Goal: Check status: Check status

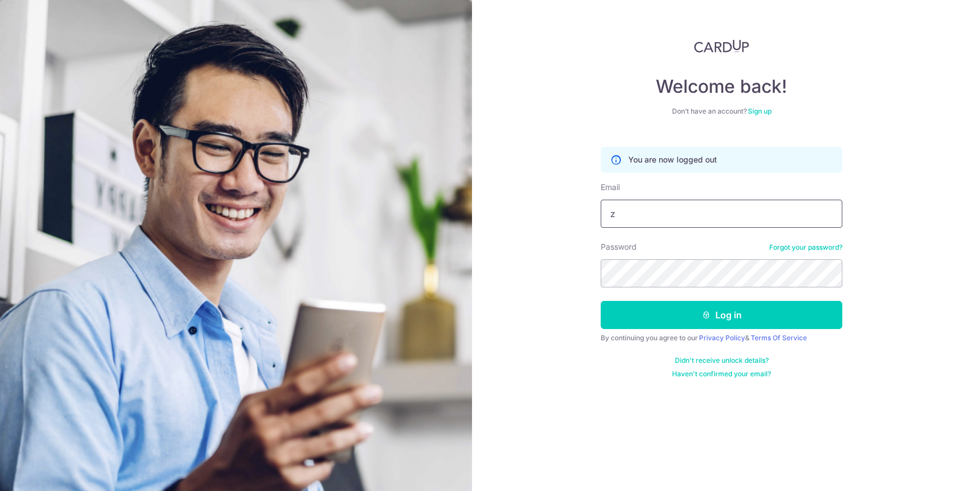
type input "[EMAIL_ADDRESS][DOMAIN_NAME]"
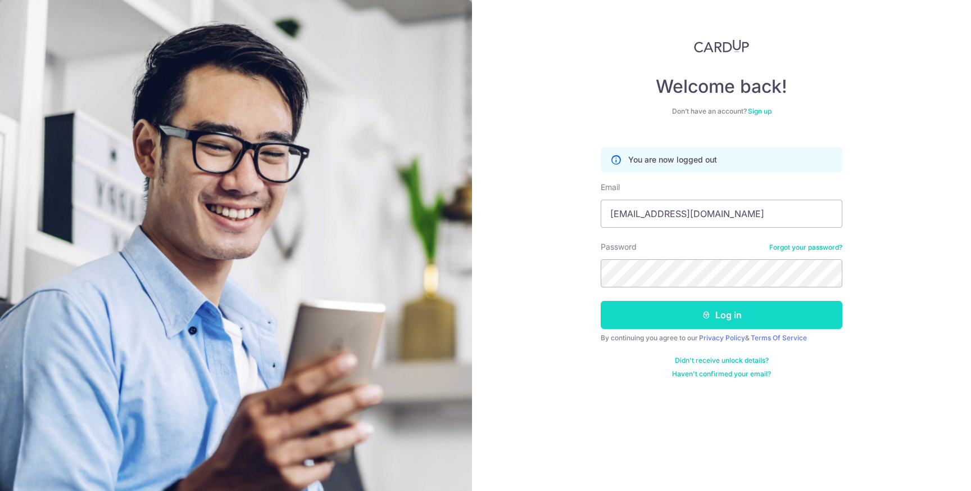
click at [748, 323] on button "Log in" at bounding box center [722, 315] width 242 height 28
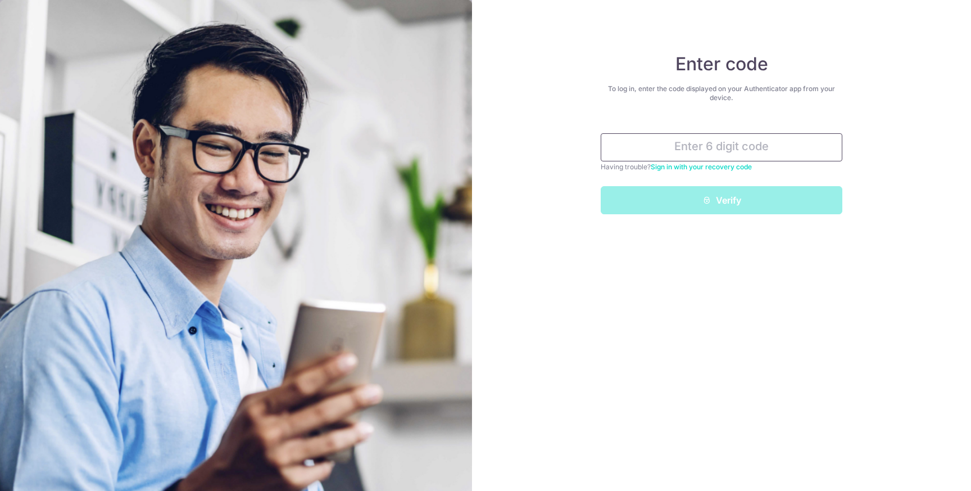
click at [708, 156] on input "text" at bounding box center [722, 147] width 242 height 28
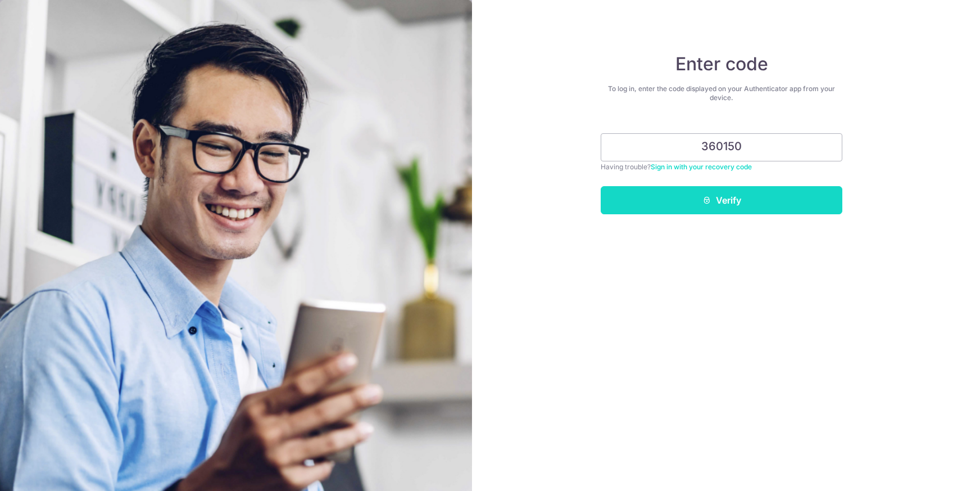
type input "360150"
click at [743, 207] on button "Verify" at bounding box center [722, 200] width 242 height 28
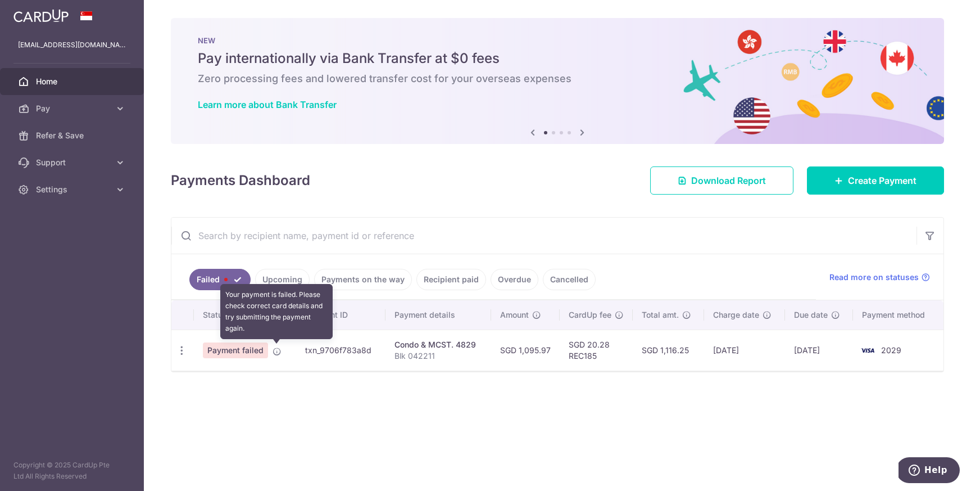
click at [277, 352] on icon at bounding box center [277, 351] width 9 height 9
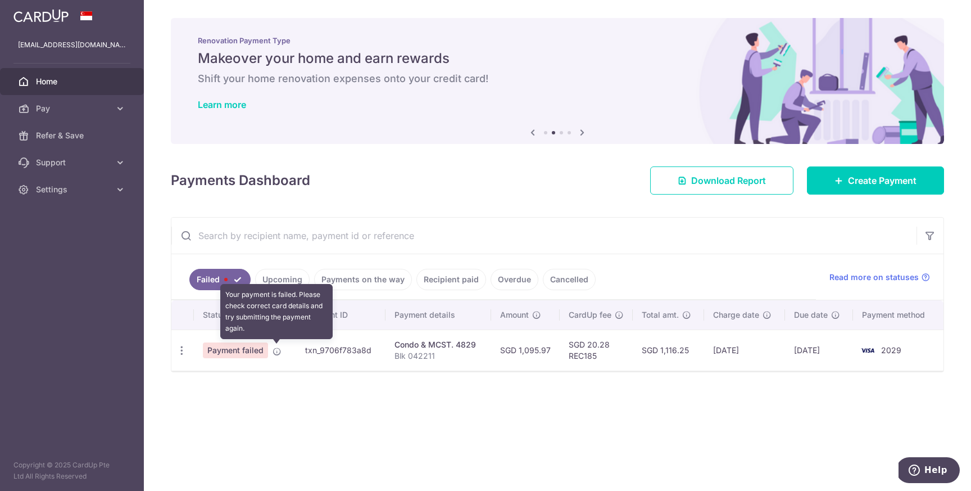
click at [277, 351] on icon at bounding box center [277, 351] width 9 height 9
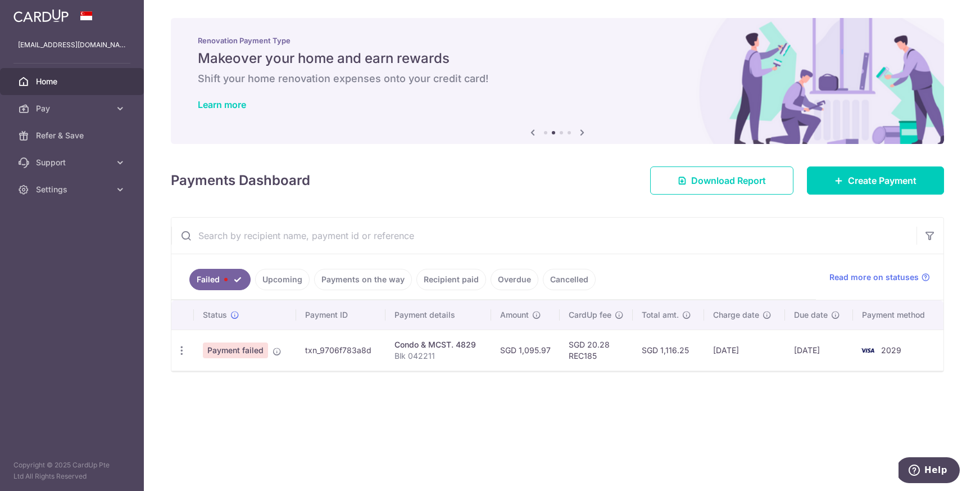
click at [232, 351] on span "Payment failed" at bounding box center [235, 350] width 65 height 16
click at [183, 350] on icon "button" at bounding box center [182, 351] width 12 height 12
click at [269, 431] on div "× Pause Schedule Pause all future payments in this series Pause just this one p…" at bounding box center [557, 245] width 827 height 491
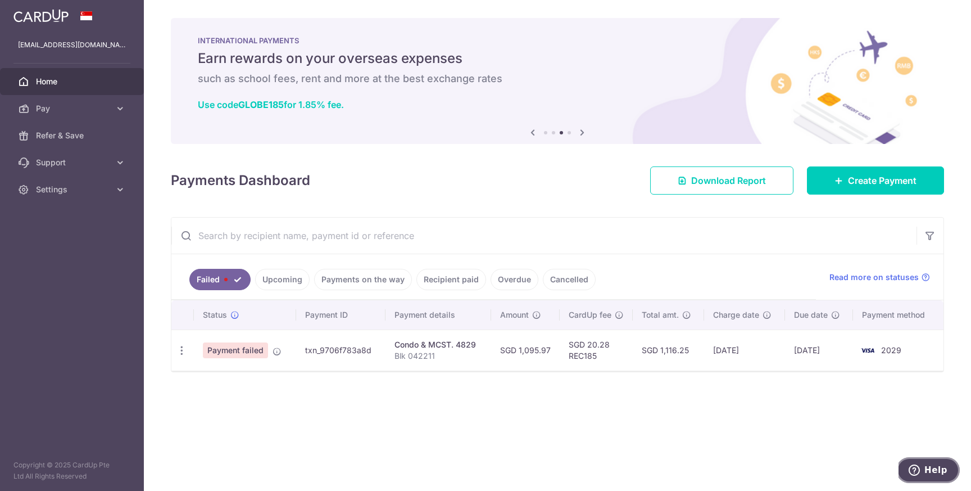
click at [932, 473] on span "Help" at bounding box center [936, 470] width 23 height 10
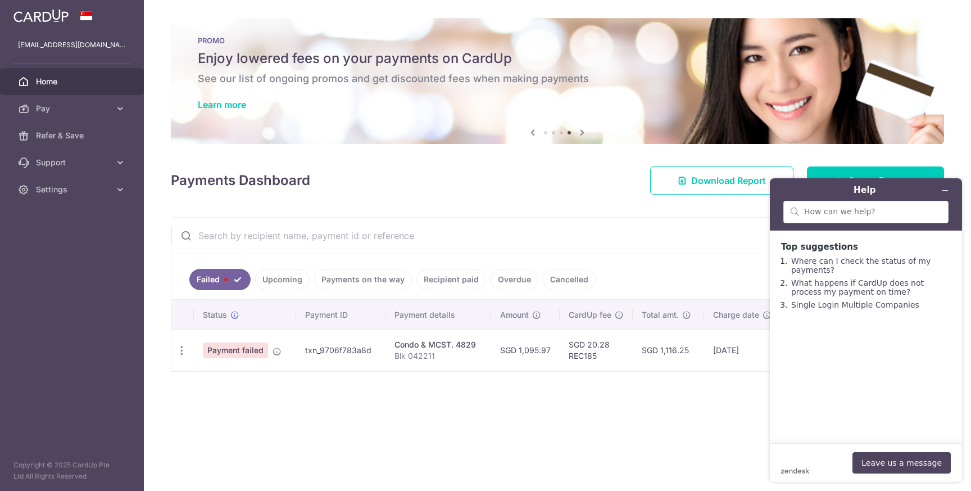
click at [334, 422] on div "× Pause Schedule Pause all future payments in this series Pause just this one p…" at bounding box center [557, 245] width 827 height 491
click at [943, 191] on icon "Minimize widget" at bounding box center [945, 191] width 5 height 0
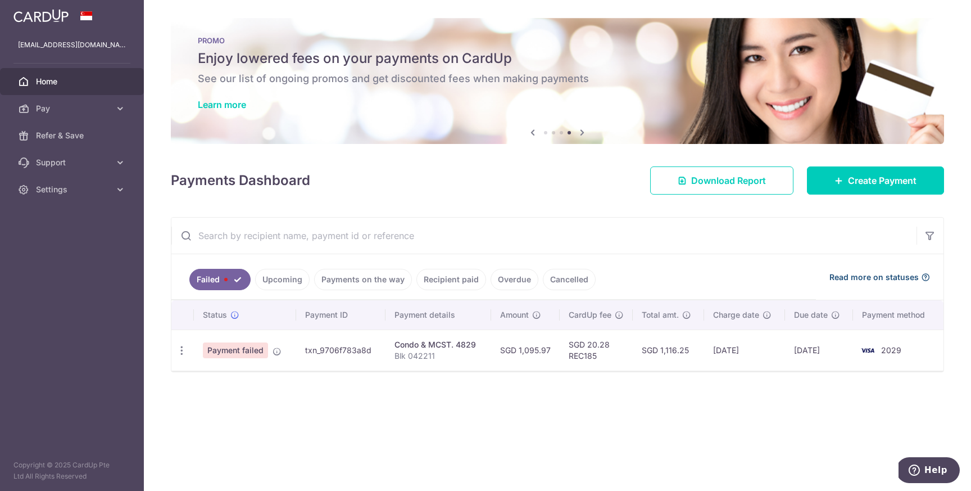
click at [909, 278] on span "Read more on statuses" at bounding box center [874, 276] width 89 height 11
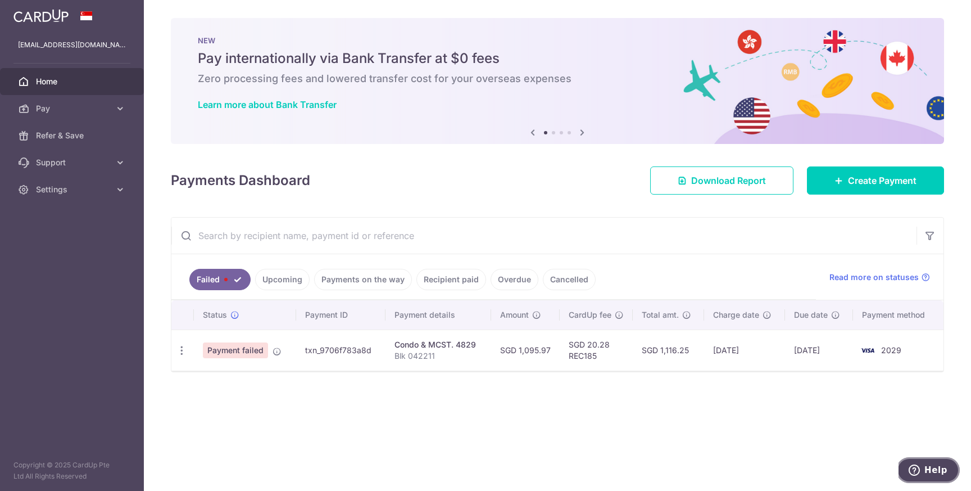
click at [936, 471] on span "Help" at bounding box center [936, 470] width 23 height 10
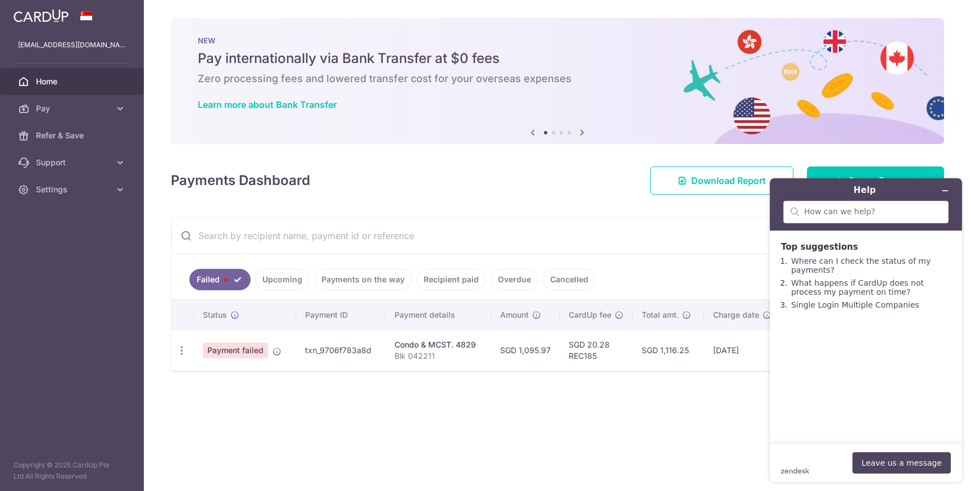
click at [359, 434] on div "× Pause Schedule Pause all future payments in this series Pause just this one p…" at bounding box center [557, 245] width 827 height 491
click at [121, 162] on icon at bounding box center [120, 162] width 11 height 11
click at [101, 221] on span "Contact Us" at bounding box center [73, 216] width 74 height 11
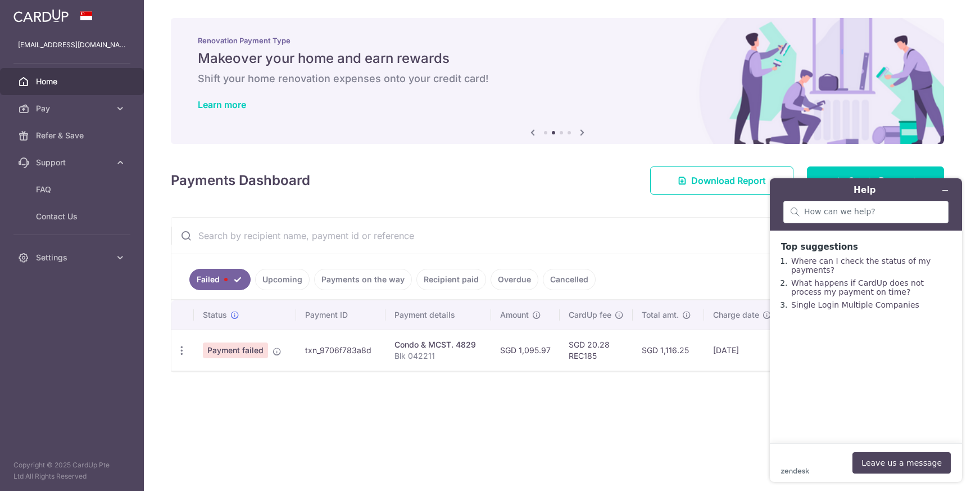
click at [333, 350] on td "txn_9706f783a8d" at bounding box center [340, 349] width 89 height 41
copy td "txn_9706f783a8d"
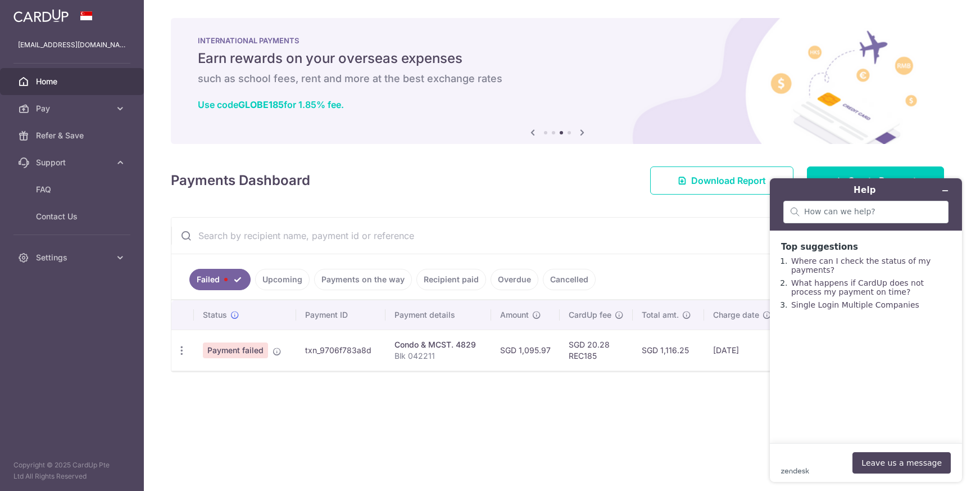
click at [311, 348] on td "txn_9706f783a8d" at bounding box center [340, 349] width 89 height 41
drag, startPoint x: 306, startPoint y: 349, endPoint x: 369, endPoint y: 348, distance: 63.0
click at [369, 348] on td "txn_9706f783a8d" at bounding box center [340, 349] width 89 height 41
copy td "txn_9706f783a8d"
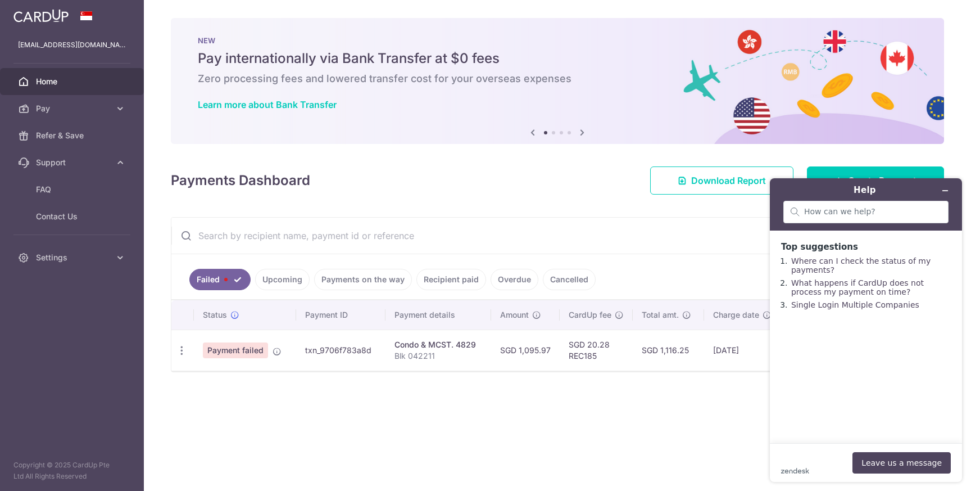
click at [377, 413] on div "× Pause Schedule Pause all future payments in this series Pause just this one p…" at bounding box center [557, 245] width 827 height 491
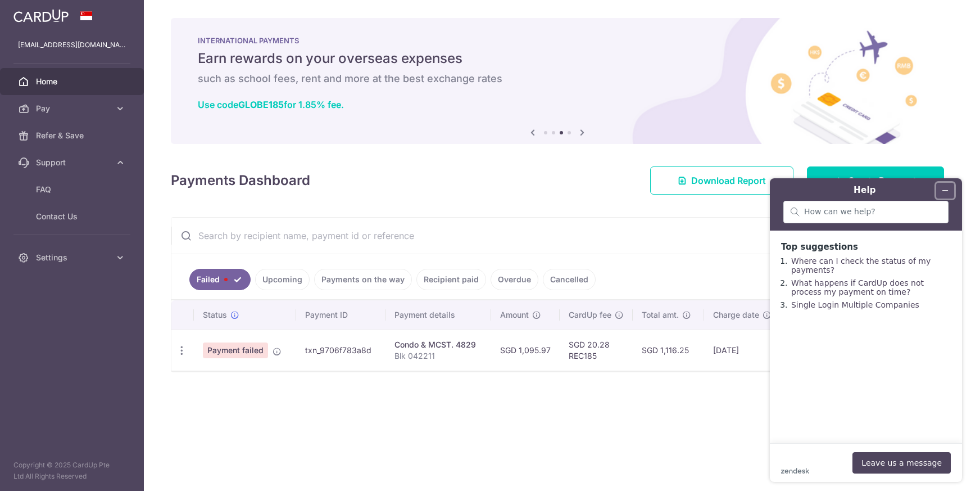
click at [942, 191] on icon "Minimize widget" at bounding box center [945, 191] width 8 height 8
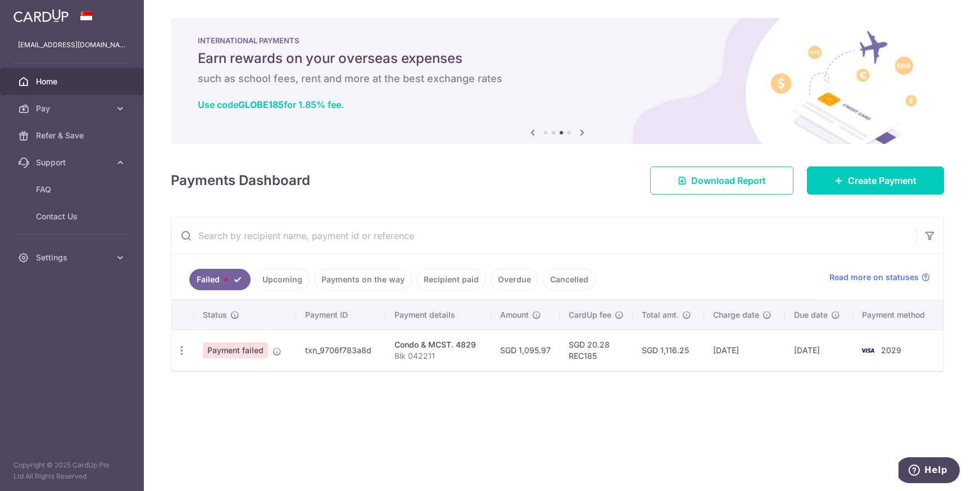
click at [522, 193] on div "Payments Dashboard Download Report Create Payment" at bounding box center [557, 178] width 773 height 33
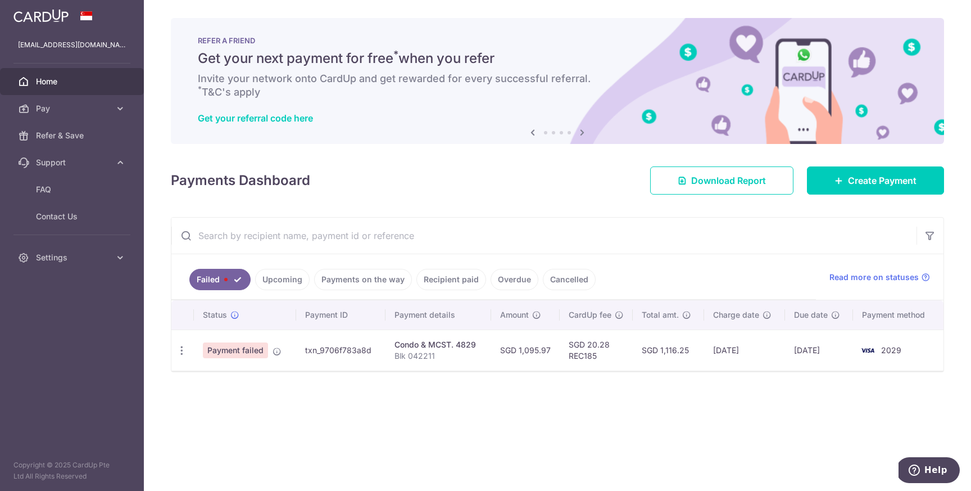
click at [451, 282] on link "Recipient paid" at bounding box center [451, 279] width 70 height 21
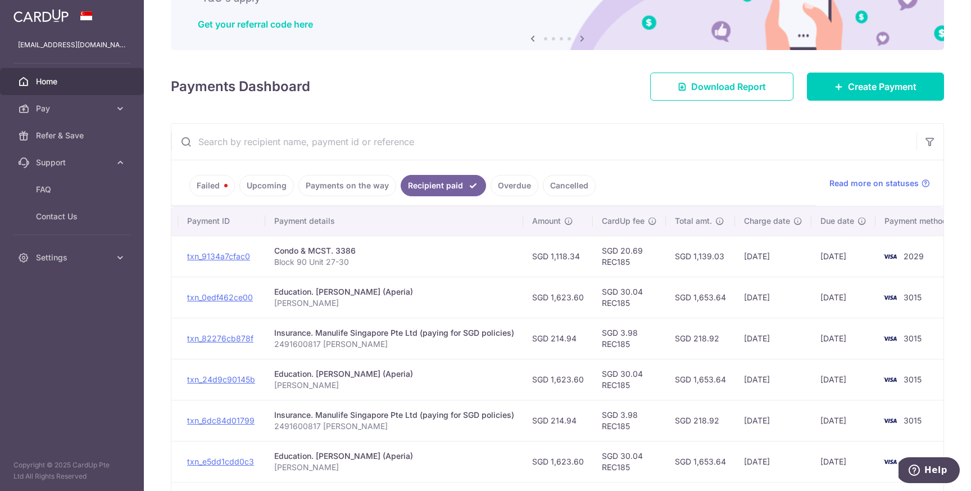
scroll to position [0, 117]
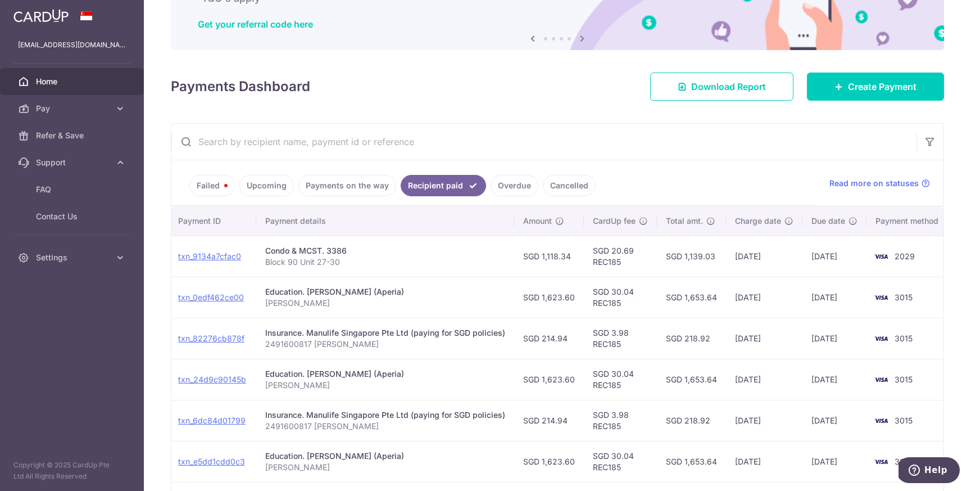
drag, startPoint x: 780, startPoint y: 259, endPoint x: 724, endPoint y: 258, distance: 55.1
click at [726, 258] on td "[DATE]" at bounding box center [764, 256] width 76 height 41
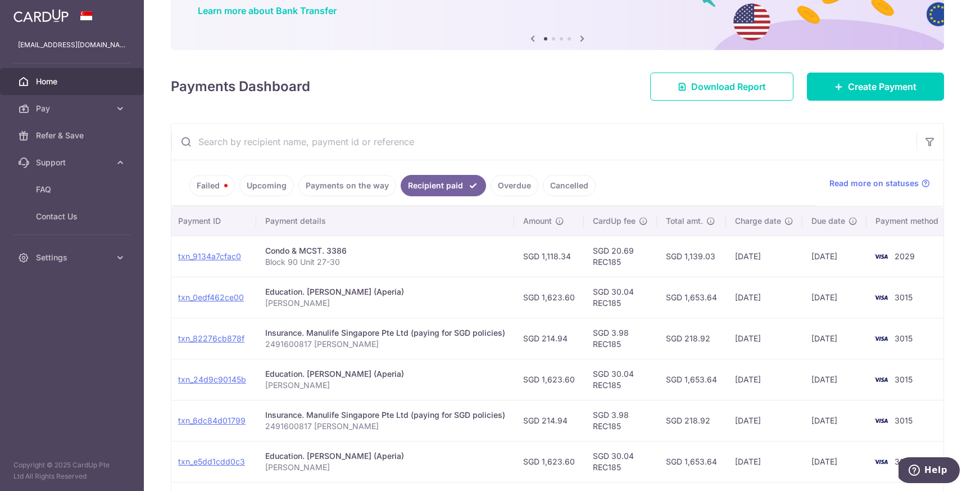
copy td "[DATE]"
